Goal: Transaction & Acquisition: Purchase product/service

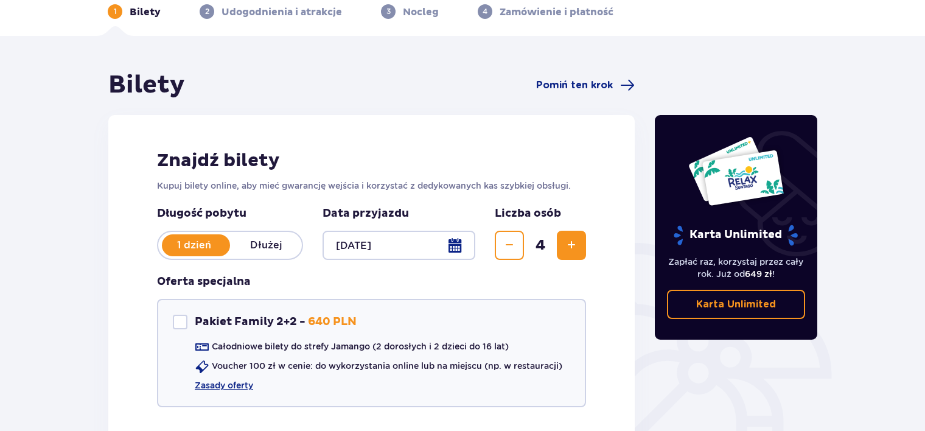
scroll to position [95, 0]
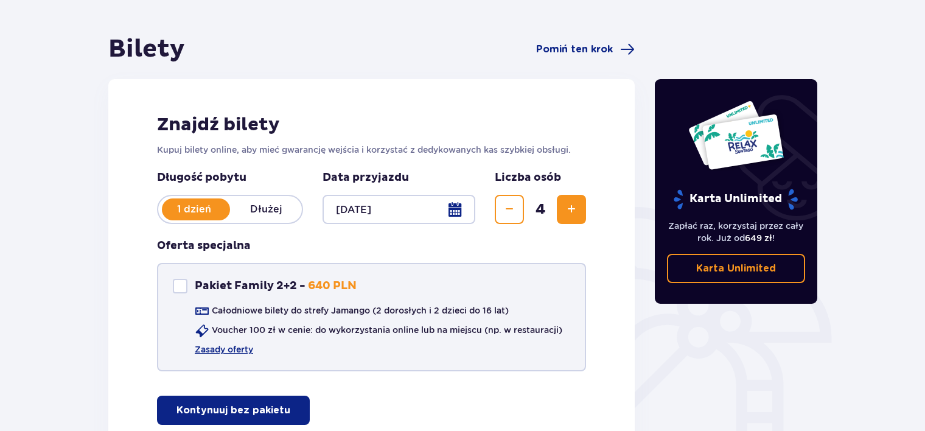
click at [178, 289] on div "Pakiet Family 2+2" at bounding box center [180, 286] width 15 height 15
checkbox input "false"
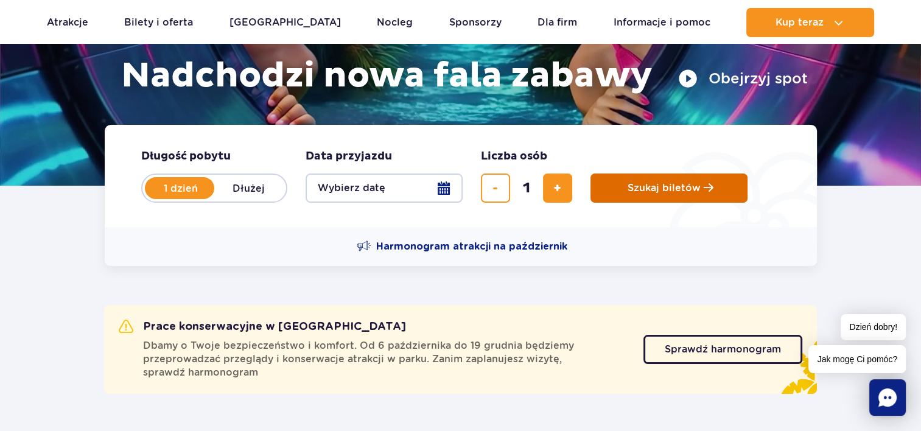
click at [637, 191] on span "Szukaj biletów" at bounding box center [663, 188] width 73 height 11
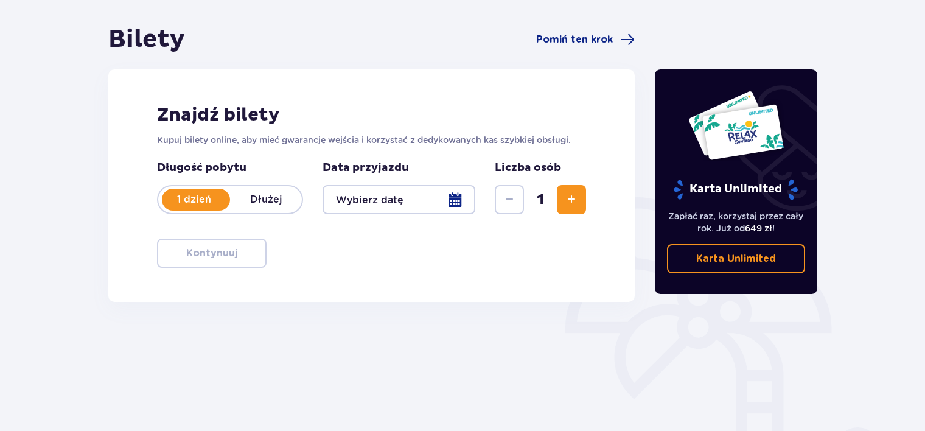
scroll to position [137, 0]
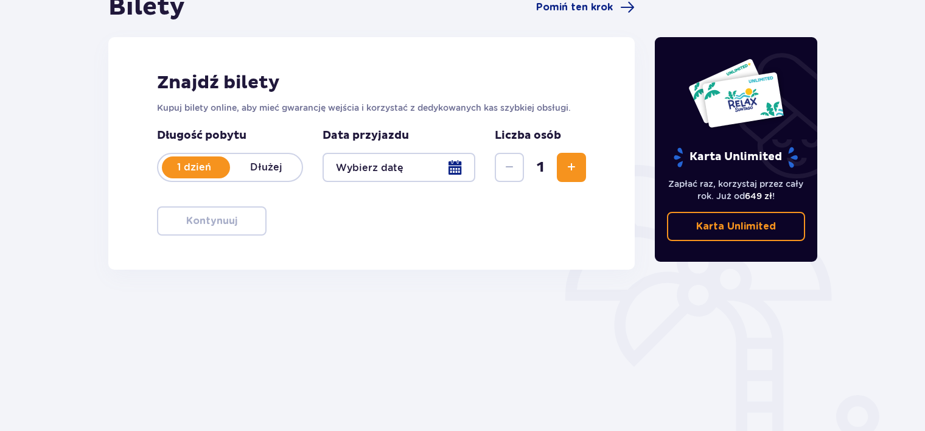
click at [558, 175] on button "Zwiększ" at bounding box center [571, 167] width 29 height 29
click at [440, 163] on div at bounding box center [399, 167] width 153 height 29
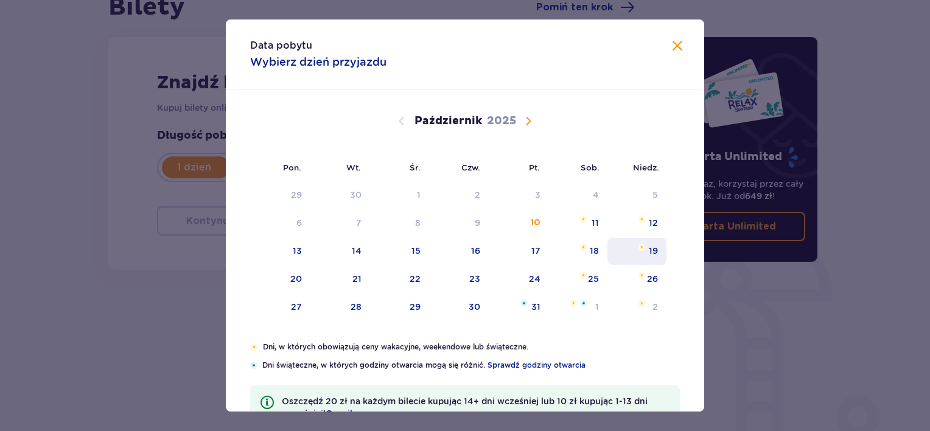
click at [653, 245] on div "19" at bounding box center [653, 251] width 9 height 12
type input "19.10.25"
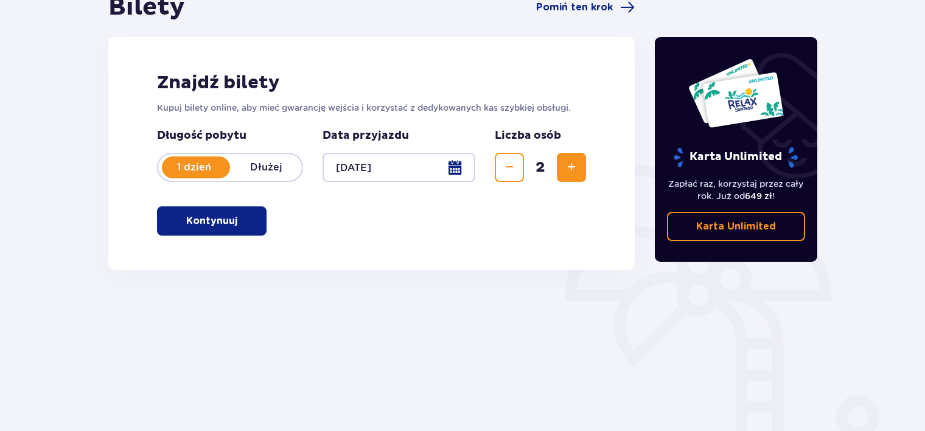
click at [212, 204] on div "Znajdź bilety Kupuj bilety online, aby mieć gwarancję wejścia i korzystać z ded…" at bounding box center [371, 153] width 526 height 232
click at [213, 220] on p "Kontynuuj" at bounding box center [211, 220] width 51 height 13
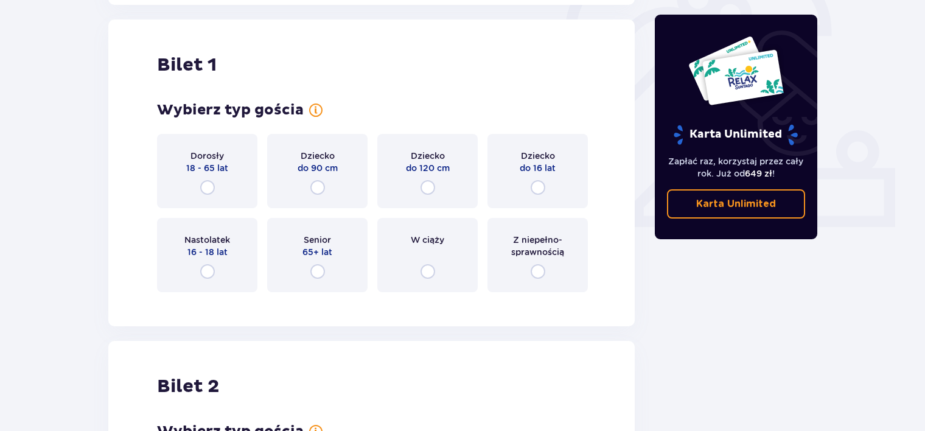
scroll to position [407, 0]
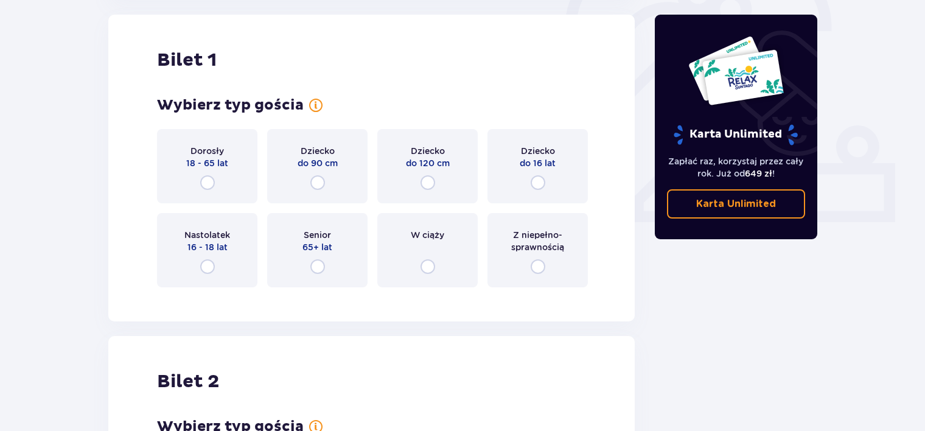
click at [206, 179] on input "radio" at bounding box center [207, 182] width 15 height 15
radio input "true"
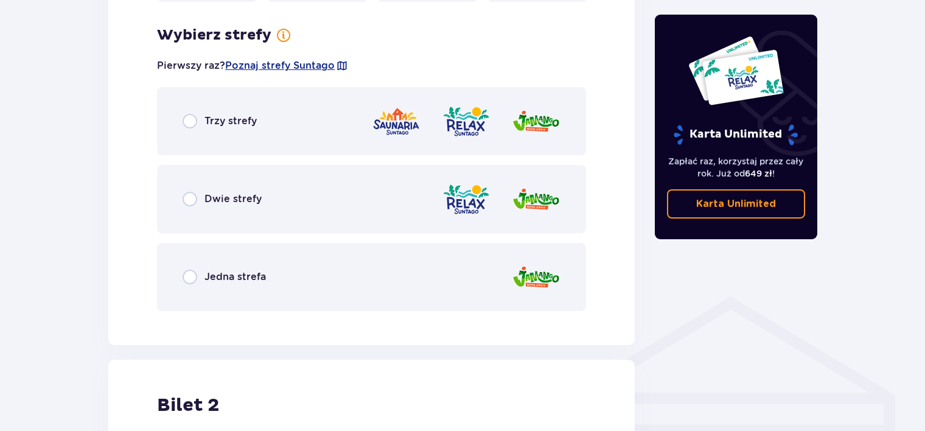
scroll to position [704, 0]
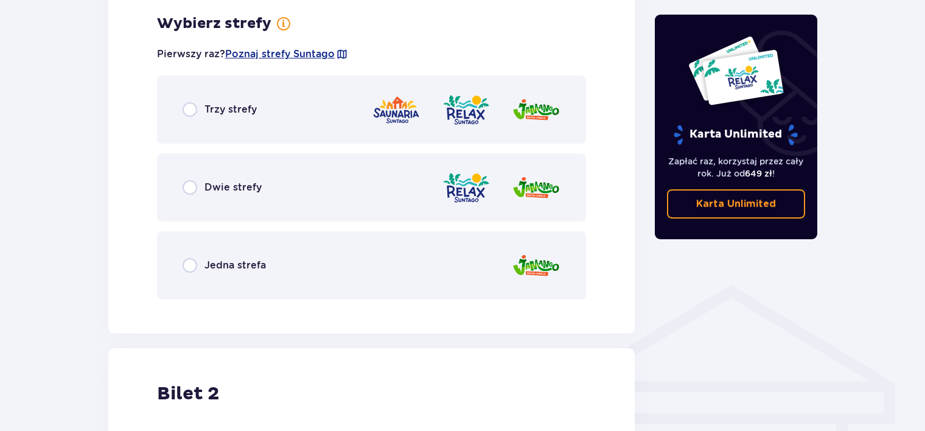
click at [192, 111] on input "radio" at bounding box center [190, 109] width 15 height 15
radio input "true"
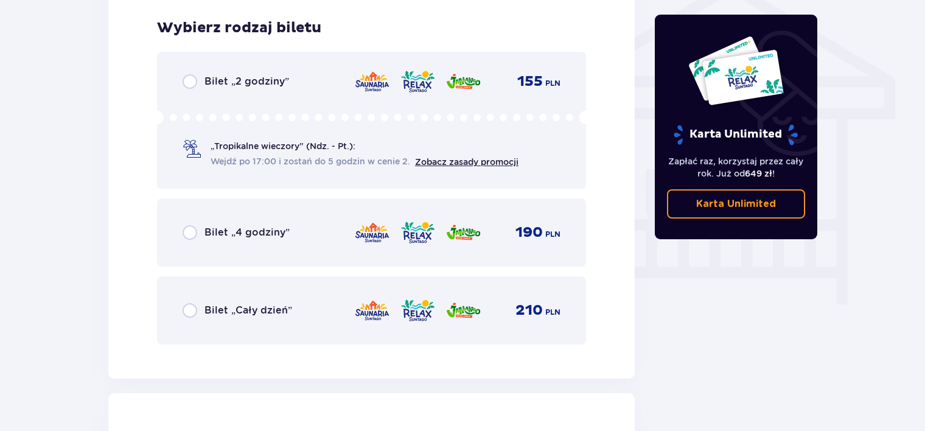
scroll to position [1013, 0]
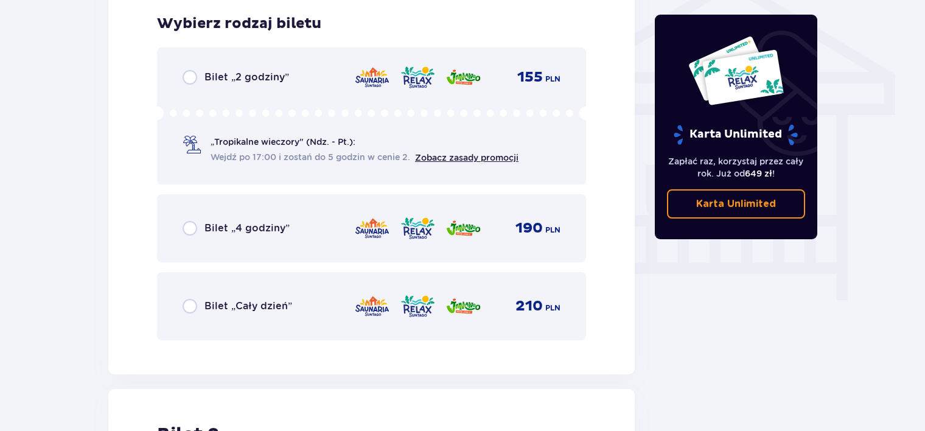
click at [178, 229] on div "Bilet „4 godziny” 190 PLN" at bounding box center [371, 228] width 429 height 68
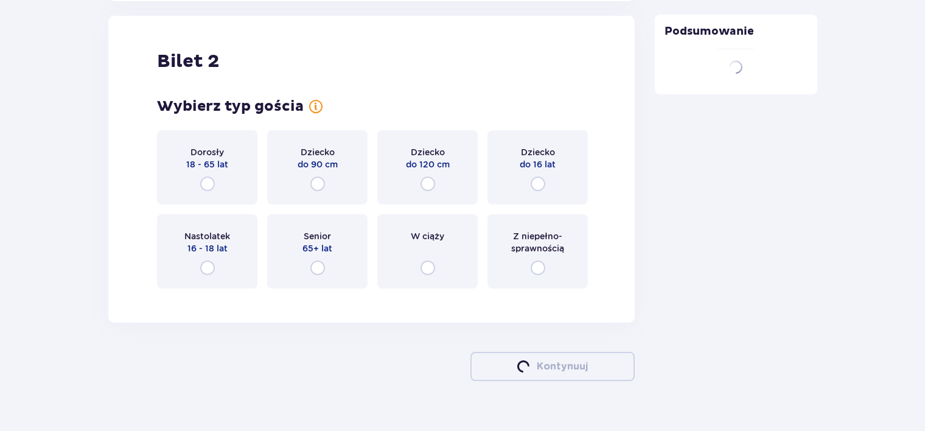
scroll to position [1386, 0]
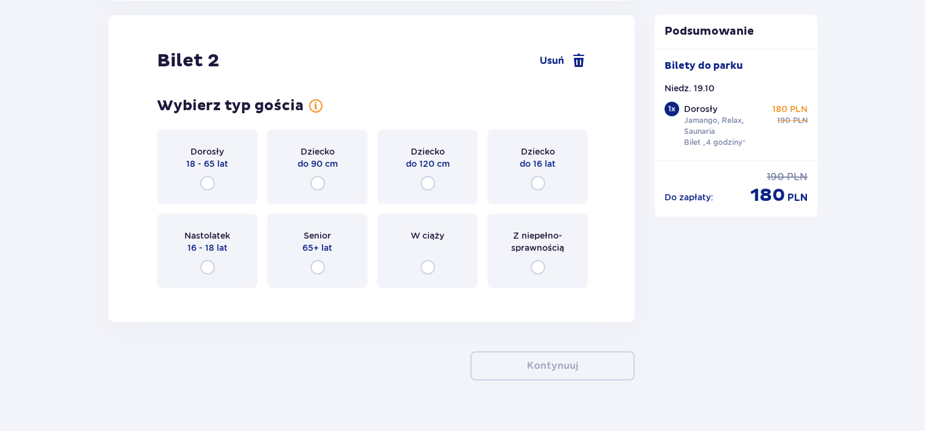
click at [203, 180] on input "radio" at bounding box center [207, 183] width 15 height 15
radio input "true"
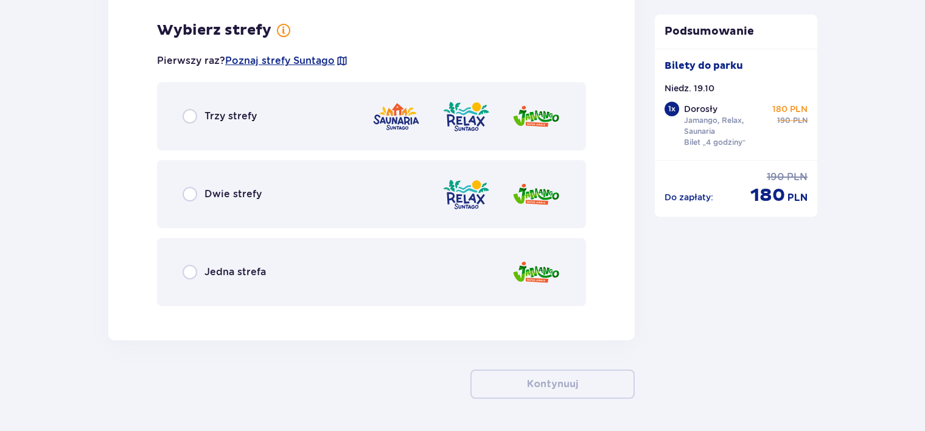
scroll to position [1683, 0]
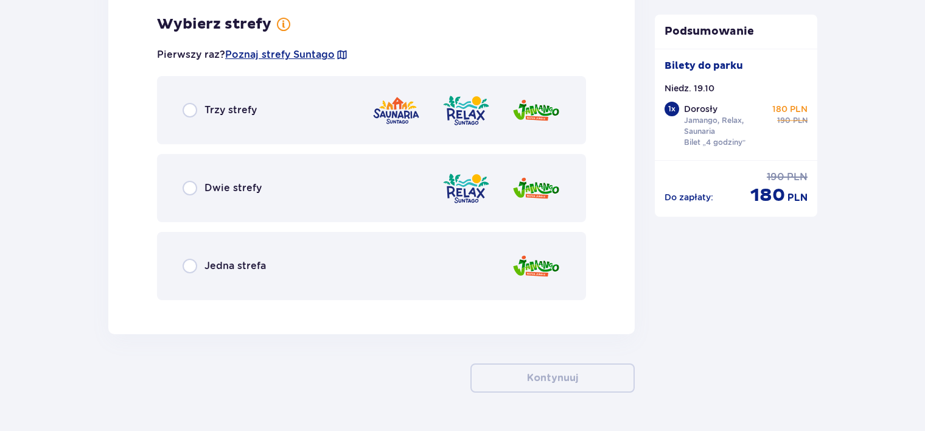
click at [193, 103] on input "radio" at bounding box center [190, 110] width 15 height 15
radio input "true"
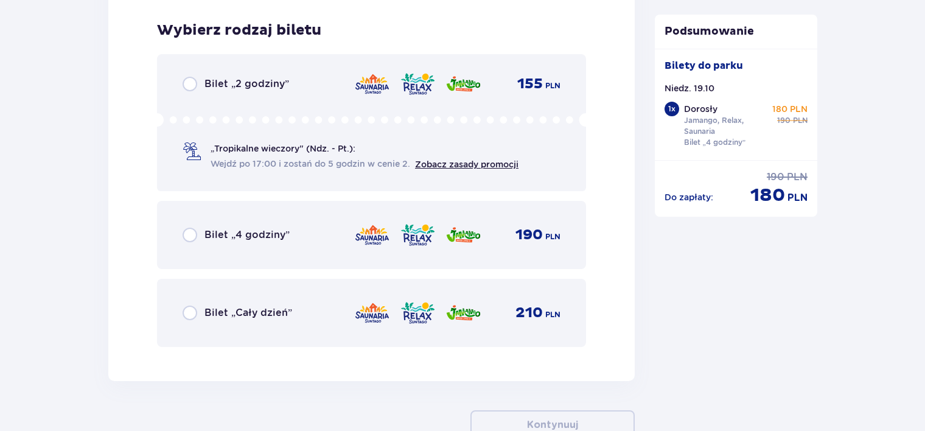
scroll to position [1993, 0]
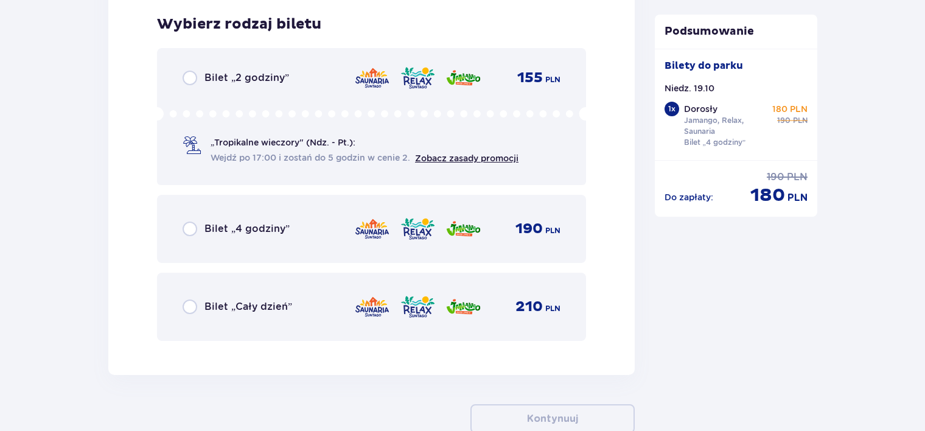
click at [196, 234] on input "radio" at bounding box center [190, 229] width 15 height 15
radio input "true"
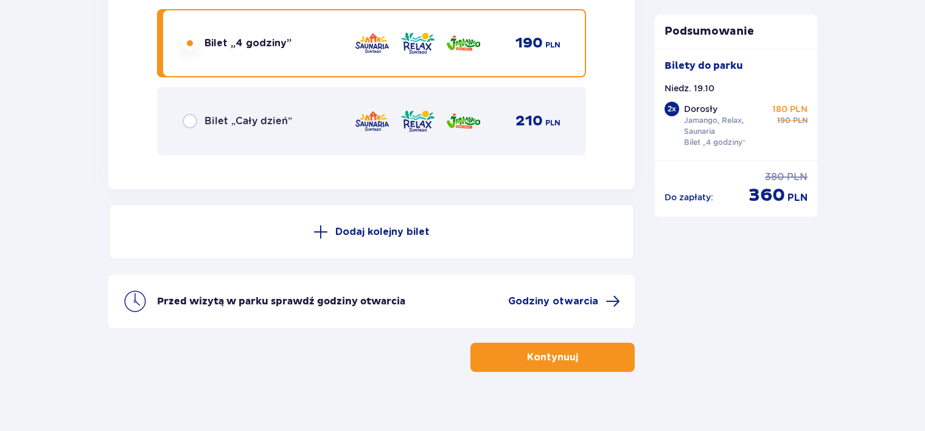
scroll to position [2191, 0]
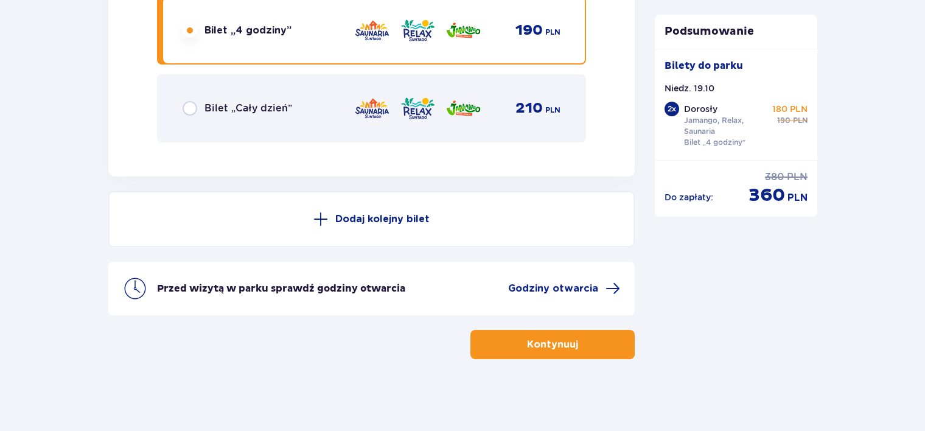
click at [537, 332] on button "Kontynuuj" at bounding box center [552, 344] width 164 height 29
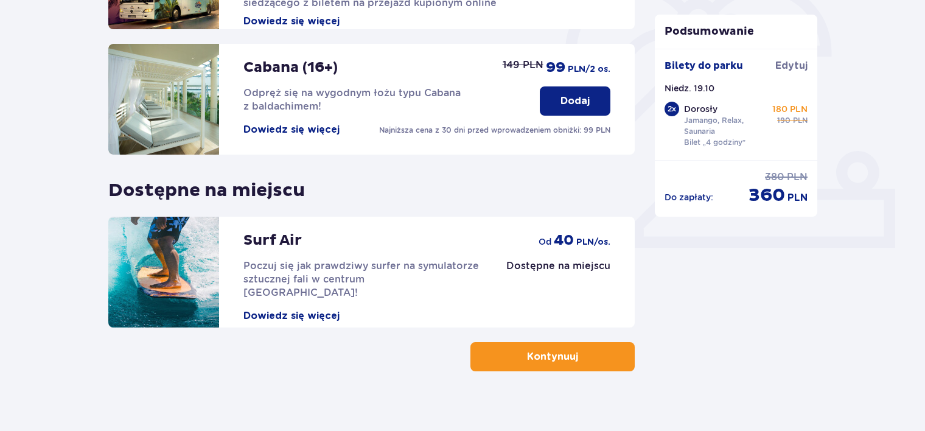
scroll to position [394, 0]
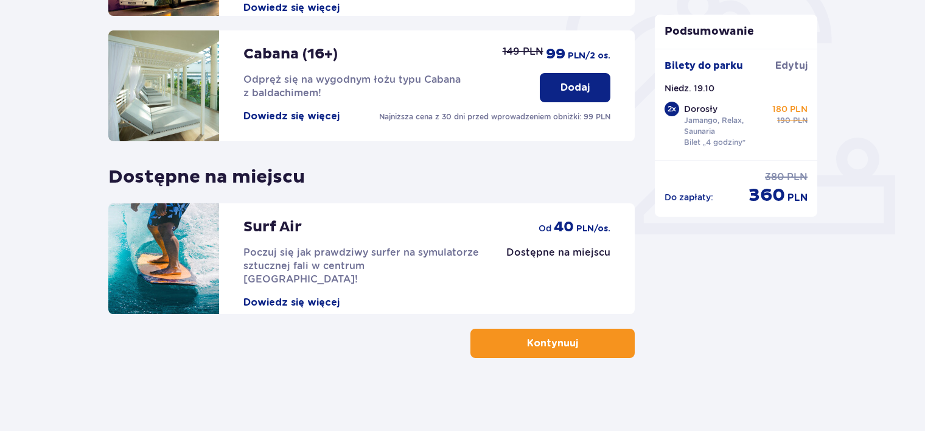
click at [573, 345] on span "button" at bounding box center [580, 343] width 15 height 15
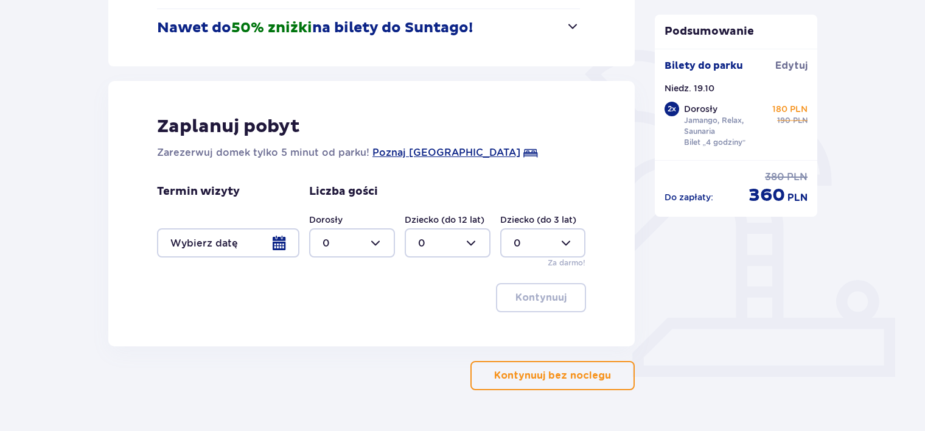
scroll to position [284, 0]
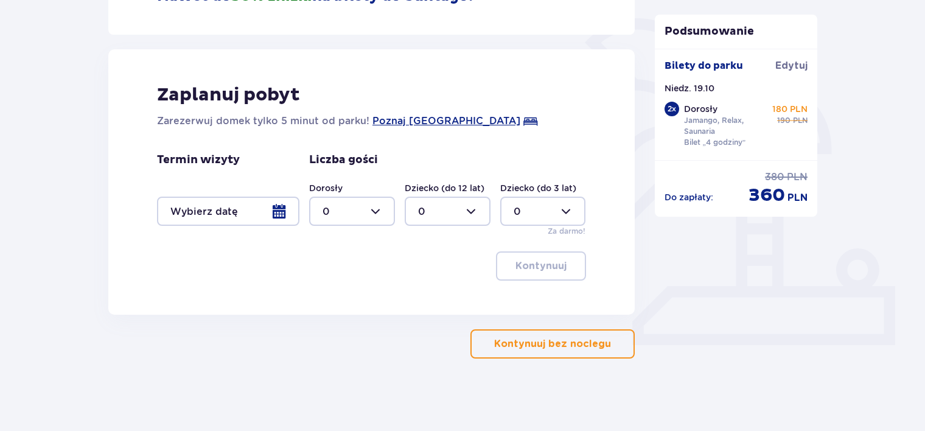
click at [394, 214] on div at bounding box center [352, 211] width 86 height 29
click at [97, 95] on div "Nocleg Pomiń ten krok Promocje Mały Gość za 1 zł w Suntago Village! Noc za złot…" at bounding box center [462, 121] width 925 height 620
click at [593, 343] on p "Kontynuuj bez noclegu" at bounding box center [552, 343] width 117 height 13
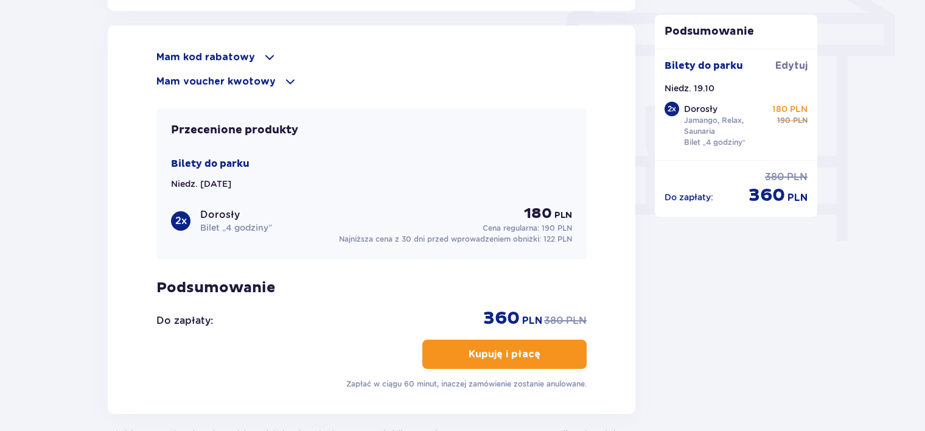
scroll to position [1076, 0]
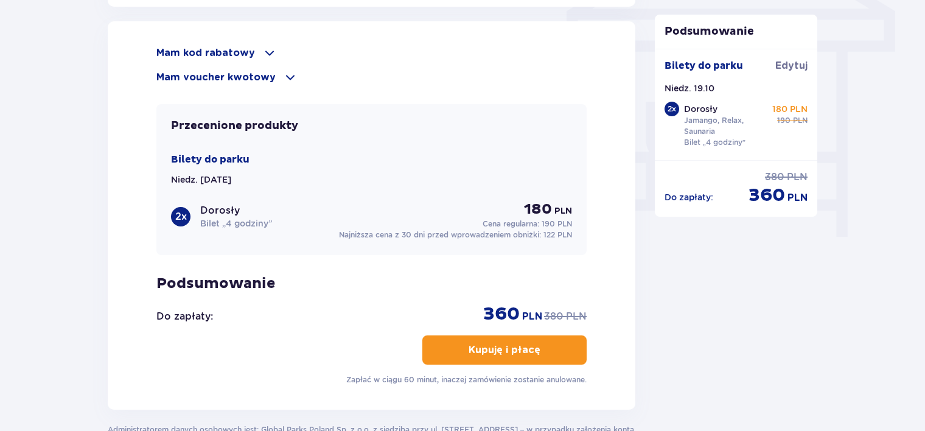
click at [269, 49] on span at bounding box center [269, 53] width 15 height 15
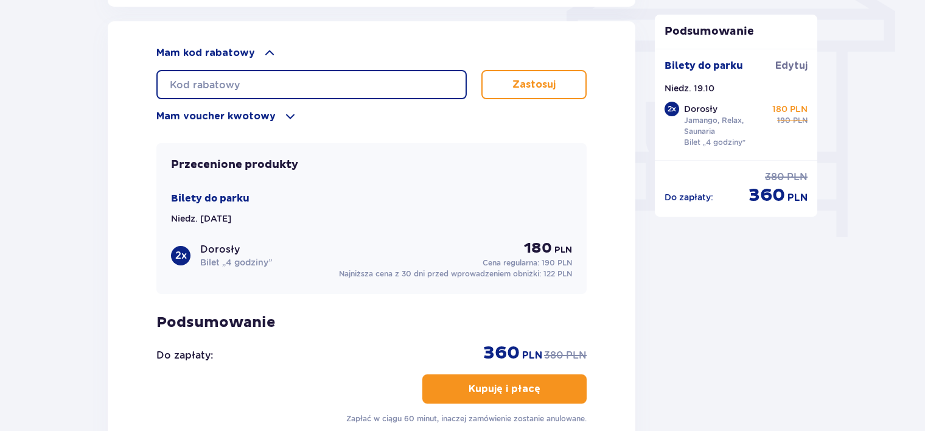
click at [244, 83] on input "text" at bounding box center [311, 84] width 310 height 29
